Goal: Information Seeking & Learning: Learn about a topic

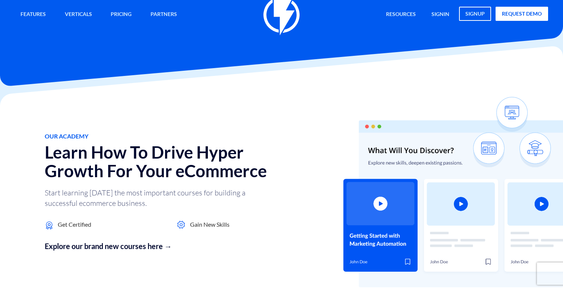
scroll to position [16, 0]
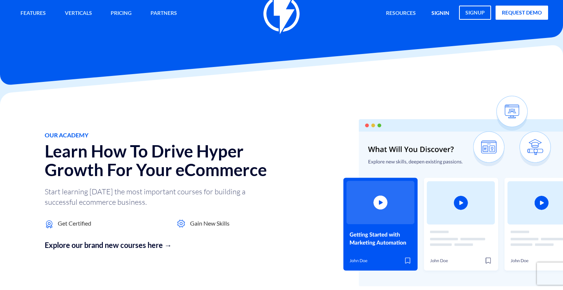
click at [447, 13] on link "signin" at bounding box center [440, 14] width 29 height 16
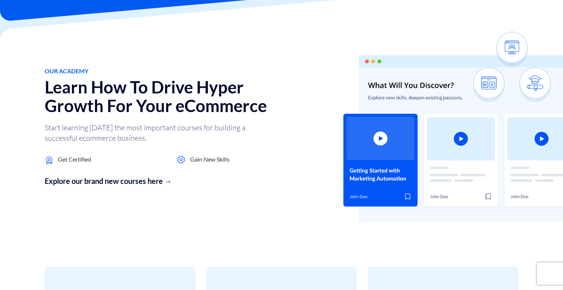
scroll to position [56, 0]
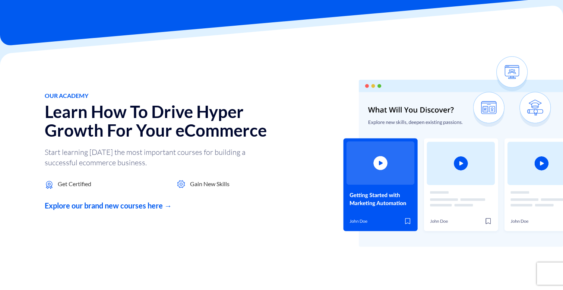
click at [136, 204] on link "Explore our brand new courses here →" at bounding box center [172, 206] width 254 height 11
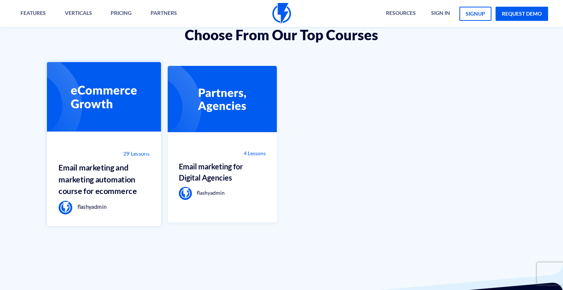
scroll to position [510, 0]
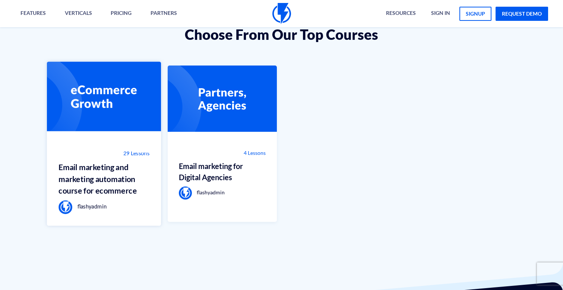
click at [120, 182] on h3 "Email marketing and marketing automation course for ecommerce" at bounding box center [104, 178] width 91 height 35
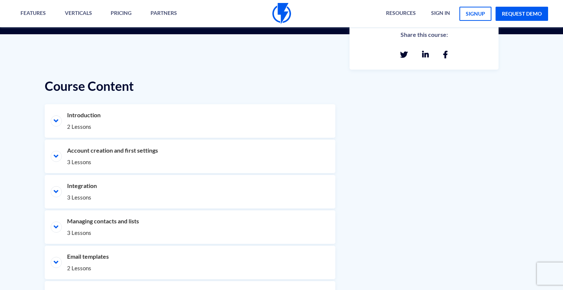
scroll to position [343, 0]
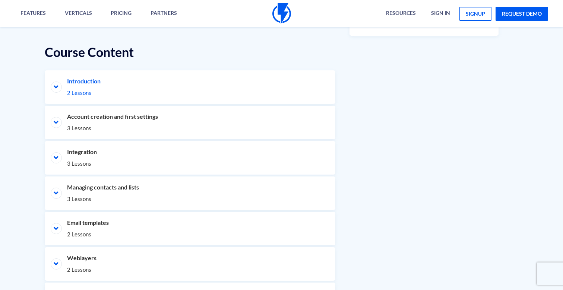
click at [60, 91] on li "Introduction 2 Lessons" at bounding box center [190, 87] width 291 height 34
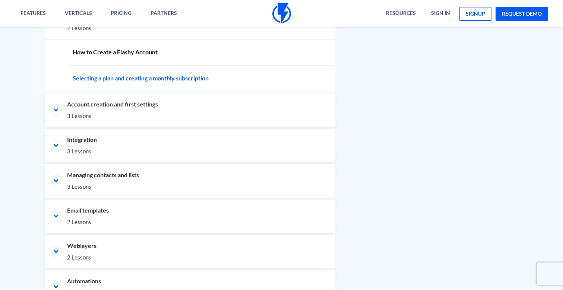
scroll to position [412, 0]
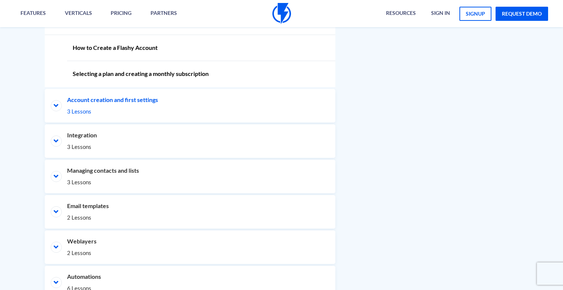
click at [162, 102] on li "Account creation and first settings 3 Lessons" at bounding box center [190, 106] width 291 height 34
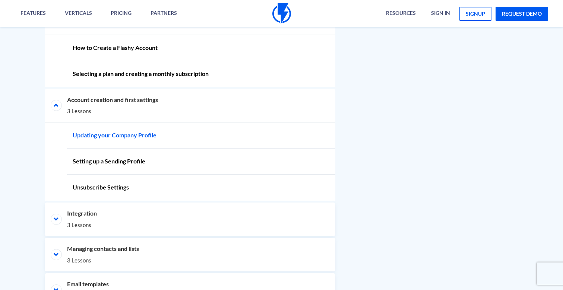
click at [157, 136] on link "Updating your Company Profile" at bounding box center [201, 136] width 268 height 26
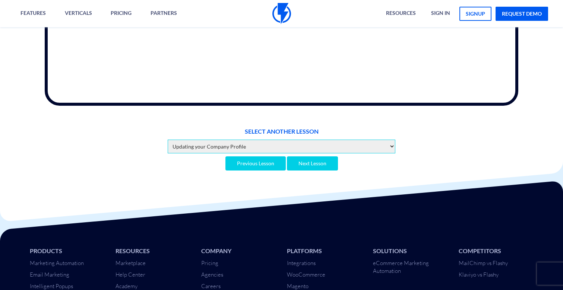
scroll to position [438, 0]
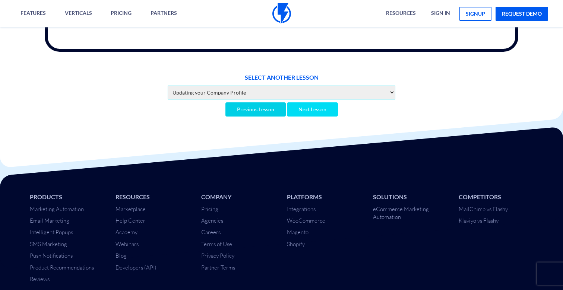
click at [324, 103] on link "Next Lesson" at bounding box center [312, 110] width 51 height 14
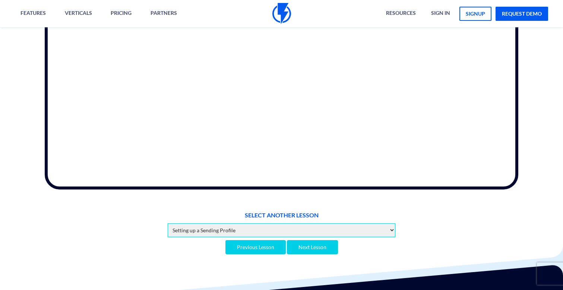
scroll to position [300, 0]
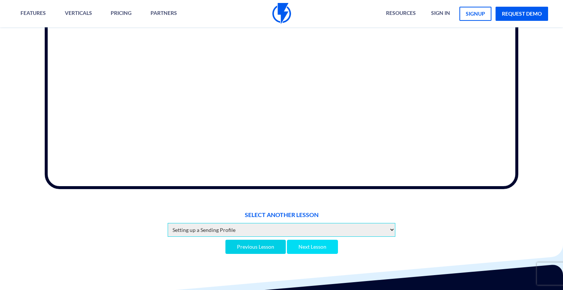
click at [319, 243] on link "Next Lesson" at bounding box center [312, 247] width 51 height 14
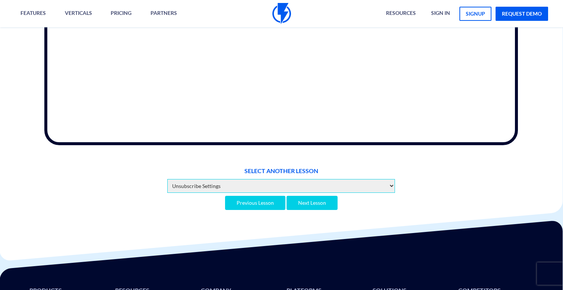
scroll to position [346, 0]
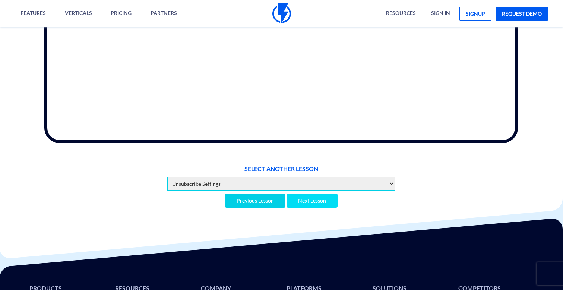
click at [315, 194] on link "Next Lesson" at bounding box center [312, 201] width 51 height 14
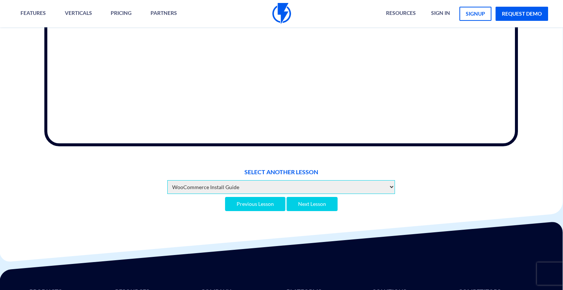
scroll to position [343, 0]
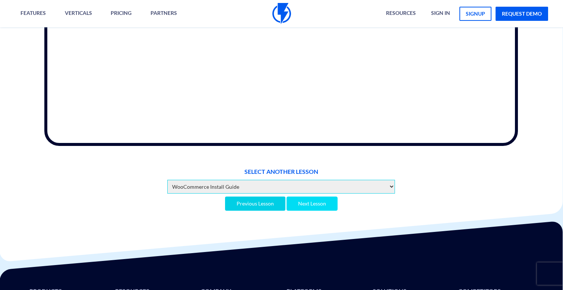
click at [318, 201] on link "Next Lesson" at bounding box center [312, 204] width 51 height 14
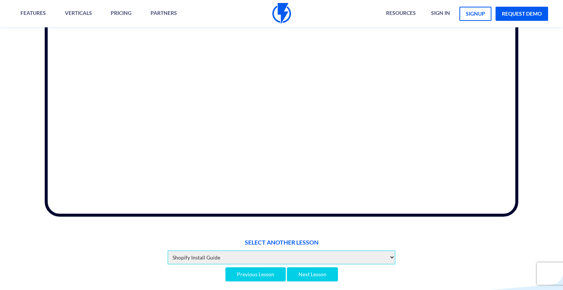
scroll to position [286, 0]
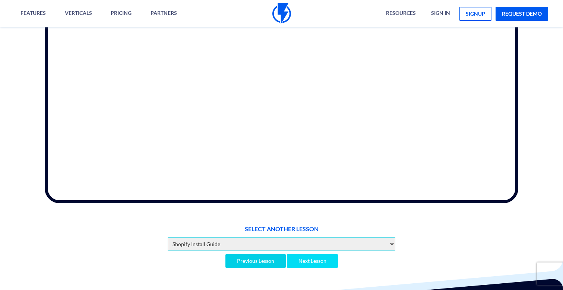
click at [325, 254] on link "Next Lesson" at bounding box center [312, 261] width 51 height 14
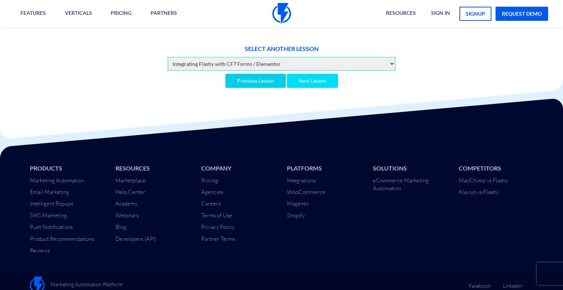
scroll to position [466, 0]
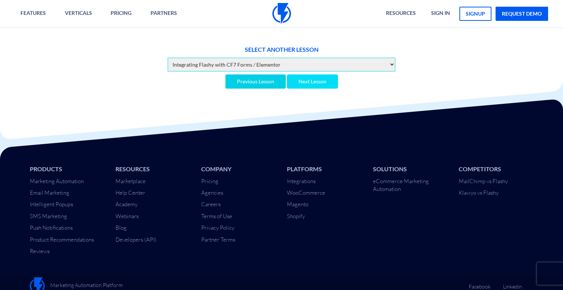
click at [321, 75] on link "Next Lesson" at bounding box center [312, 82] width 51 height 14
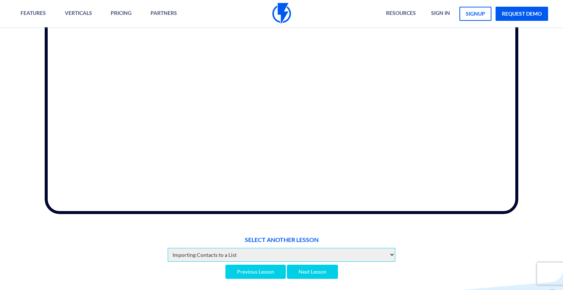
scroll to position [276, 0]
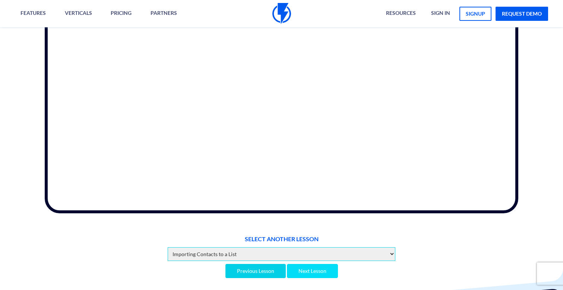
click at [323, 266] on link "Next Lesson" at bounding box center [312, 271] width 51 height 14
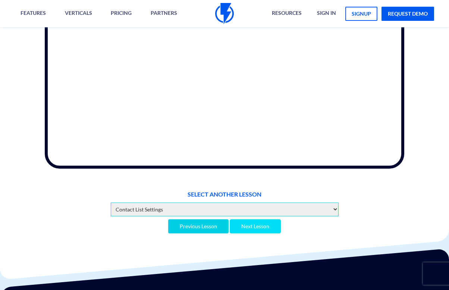
scroll to position [253, 0]
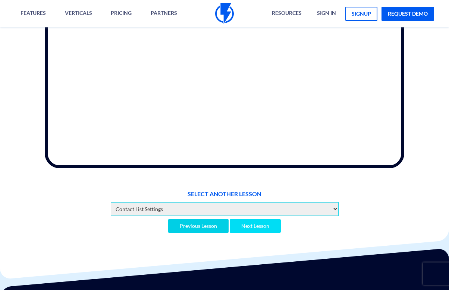
click at [256, 221] on link "Next Lesson" at bounding box center [255, 226] width 51 height 14
click at [256, 220] on link "Next Lesson" at bounding box center [255, 226] width 51 height 14
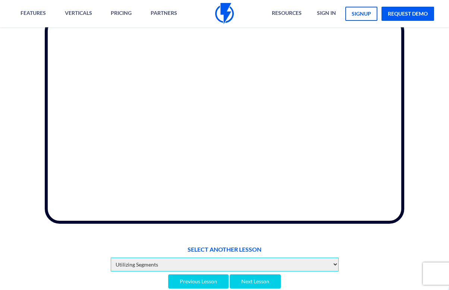
scroll to position [245, 0]
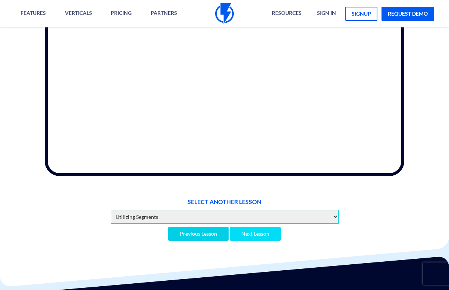
click at [252, 228] on link "Next Lesson" at bounding box center [255, 234] width 51 height 14
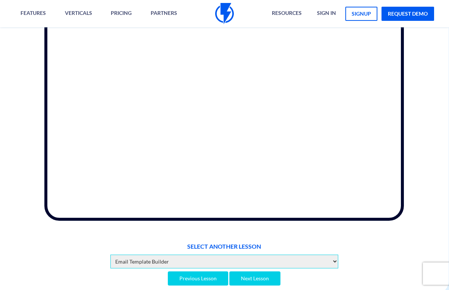
scroll to position [202, 0]
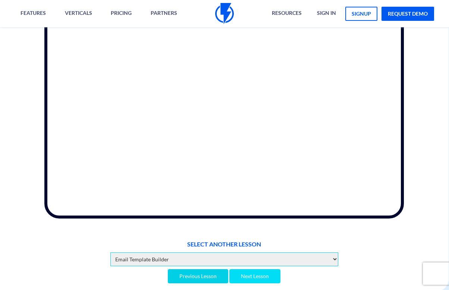
click at [258, 270] on link "Next Lesson" at bounding box center [254, 277] width 51 height 14
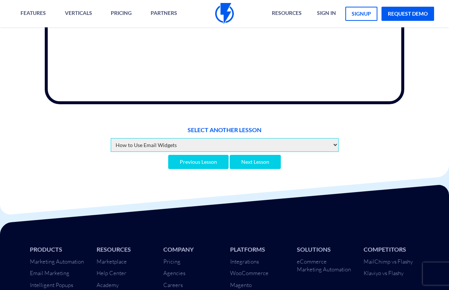
scroll to position [342, 0]
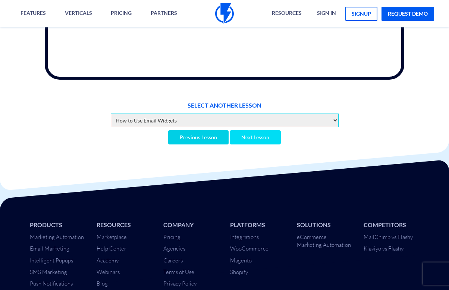
click at [259, 130] on link "Next Lesson" at bounding box center [255, 137] width 51 height 14
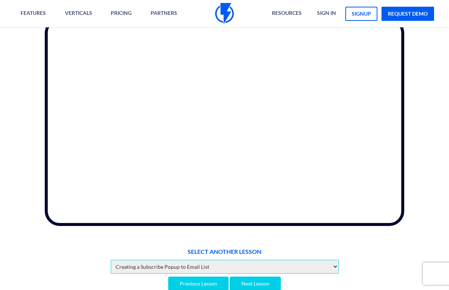
scroll to position [207, 0]
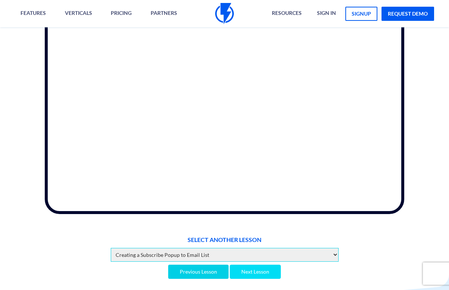
click at [270, 265] on link "Next Lesson" at bounding box center [255, 272] width 51 height 14
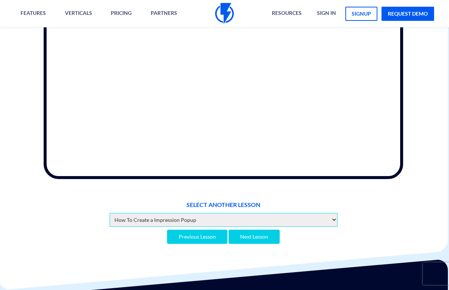
scroll to position [243, 1]
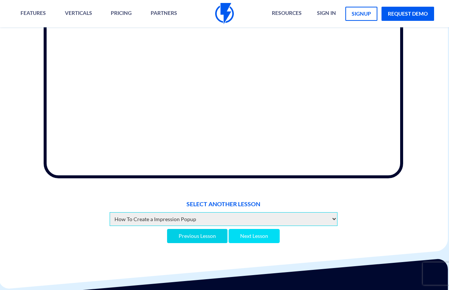
click at [254, 229] on link "Next Lesson" at bounding box center [254, 236] width 51 height 14
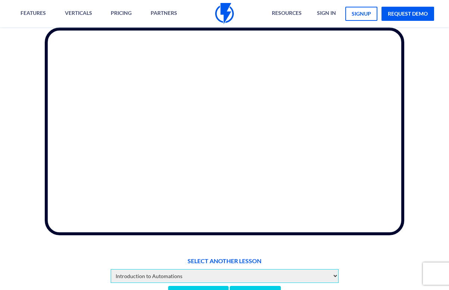
scroll to position [204, 0]
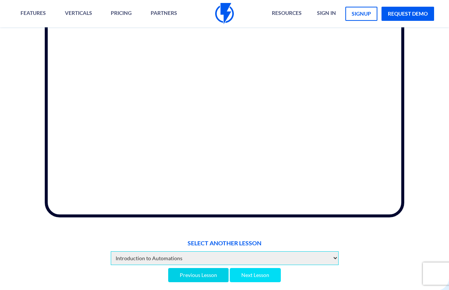
click at [258, 274] on link "Next Lesson" at bounding box center [255, 275] width 51 height 14
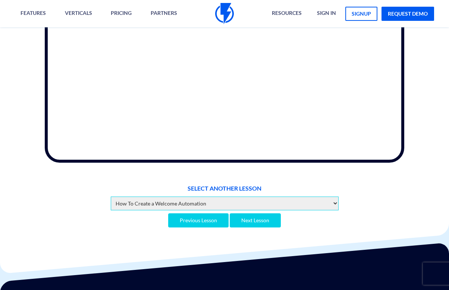
scroll to position [262, 0]
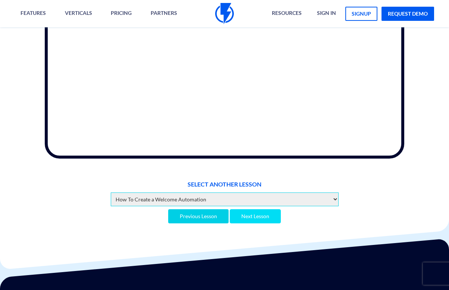
click at [267, 210] on link "Next Lesson" at bounding box center [255, 217] width 51 height 14
